Goal: Check status: Check status

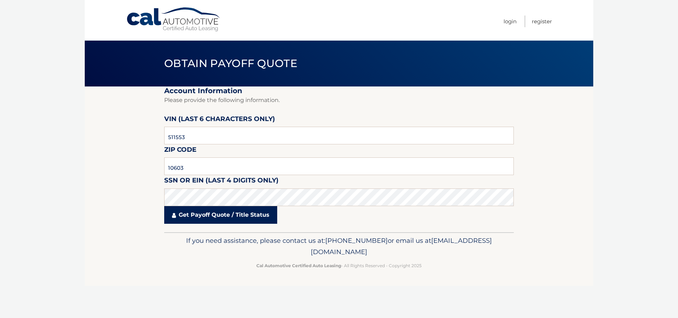
click at [217, 213] on link "Get Payoff Quote / Title Status" at bounding box center [220, 215] width 113 height 18
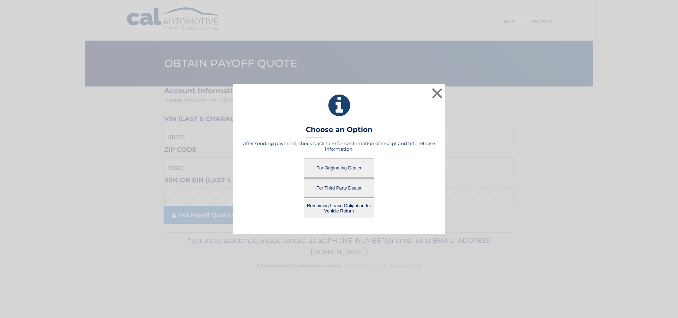
click at [327, 206] on button "Remaining Lease Obligation for Vehicle Return" at bounding box center [339, 208] width 71 height 19
click at [340, 207] on button "Remaining Lease Obligation for Vehicle Return" at bounding box center [339, 208] width 71 height 19
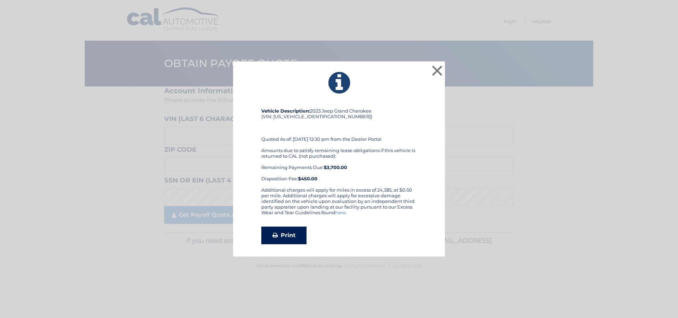
click at [290, 236] on link "Print" at bounding box center [283, 236] width 45 height 18
click at [437, 70] on button "×" at bounding box center [437, 71] width 14 height 14
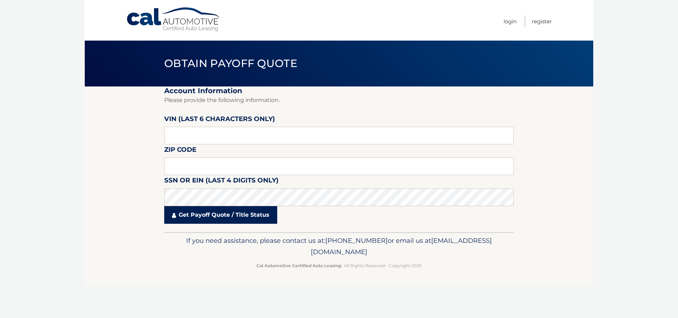
click at [181, 209] on link "Get Payoff Quote / Title Status" at bounding box center [220, 215] width 113 height 18
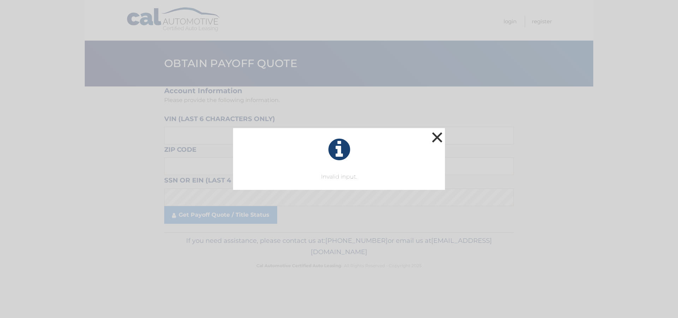
click at [437, 136] on button "×" at bounding box center [437, 137] width 14 height 14
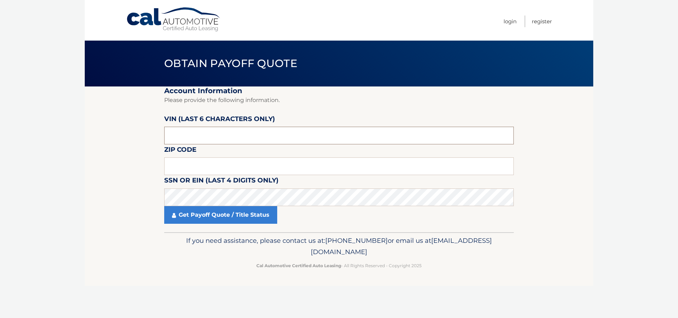
click at [237, 137] on input "text" at bounding box center [338, 136] width 349 height 18
click at [282, 163] on input "text" at bounding box center [338, 166] width 349 height 18
type input "10603"
click at [239, 136] on input "text" at bounding box center [338, 136] width 349 height 18
click at [235, 139] on input "text" at bounding box center [338, 136] width 349 height 18
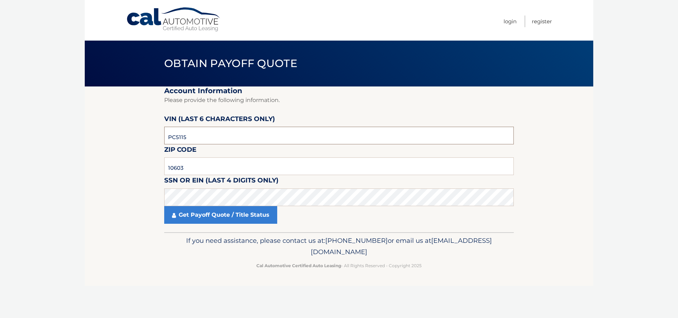
drag, startPoint x: 205, startPoint y: 140, endPoint x: 158, endPoint y: 139, distance: 46.6
click at [158, 139] on section "Account Information Please provide the following information. VIN (last 6 chara…" at bounding box center [339, 159] width 508 height 146
type input "511553"
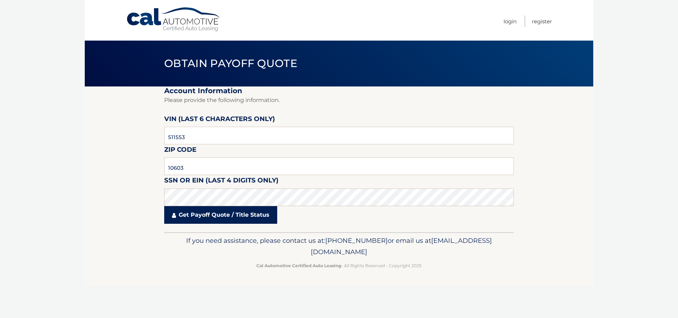
click at [200, 209] on link "Get Payoff Quote / Title Status" at bounding box center [220, 215] width 113 height 18
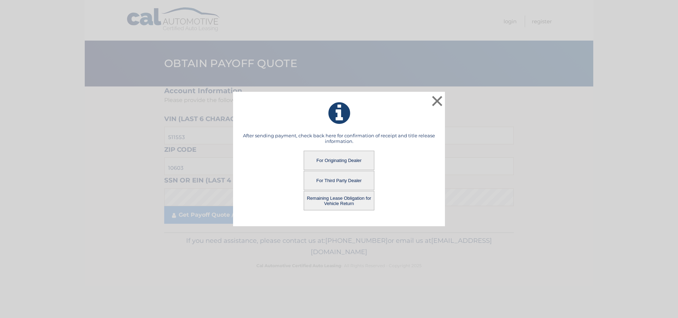
click at [348, 158] on button "For Originating Dealer" at bounding box center [339, 160] width 71 height 19
click at [343, 162] on button "For Originating Dealer" at bounding box center [339, 160] width 71 height 19
